Goal: Information Seeking & Learning: Learn about a topic

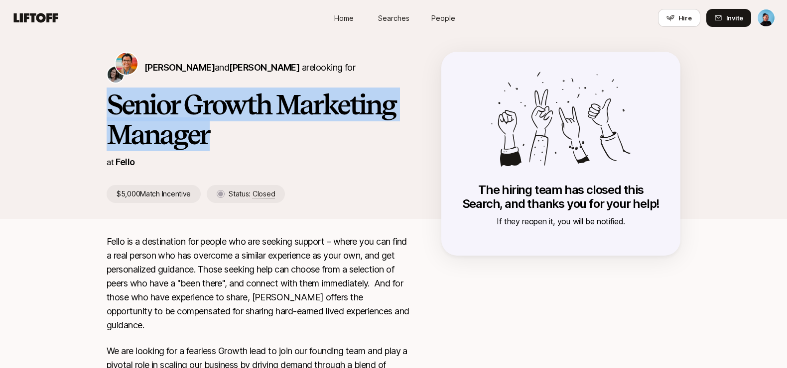
drag, startPoint x: 219, startPoint y: 135, endPoint x: 108, endPoint y: 108, distance: 114.9
click at [108, 108] on h1 "Senior Growth Marketing Manager" at bounding box center [258, 120] width 303 height 60
copy h1 "Senior Growth Marketing Manager"
drag, startPoint x: 218, startPoint y: 67, endPoint x: 147, endPoint y: 69, distance: 70.7
click at [147, 69] on span "Stephanie Towers and Meg Donovan" at bounding box center [221, 67] width 155 height 10
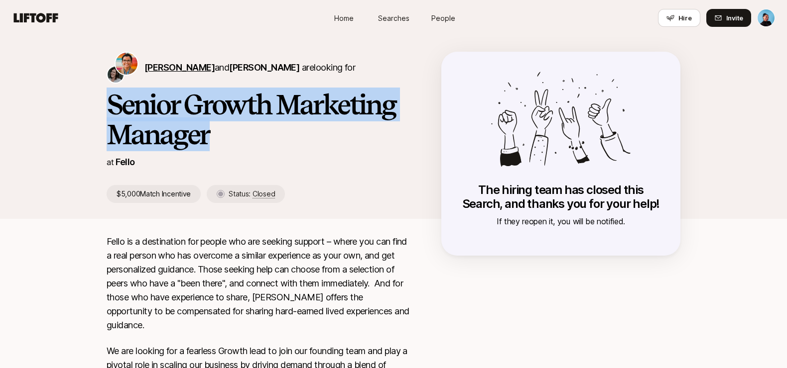
copy span "Stephanie Towers"
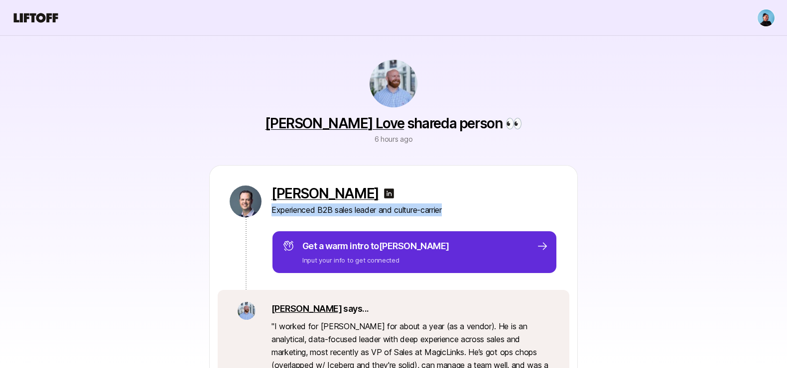
drag, startPoint x: 453, startPoint y: 208, endPoint x: 266, endPoint y: 213, distance: 186.2
click at [266, 213] on div "[PERSON_NAME] Experienced B2B sales leader and culture-carrier Get a warm intro…" at bounding box center [393, 228] width 367 height 124
copy p "Experienced B2B sales leader and culture-carrier"
